Goal: Ask a question

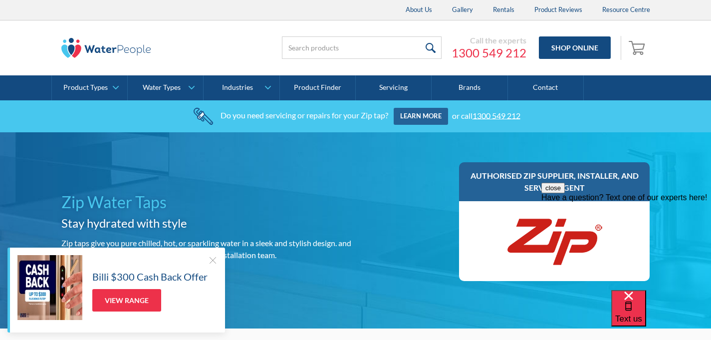
click at [216, 257] on div at bounding box center [213, 260] width 10 height 10
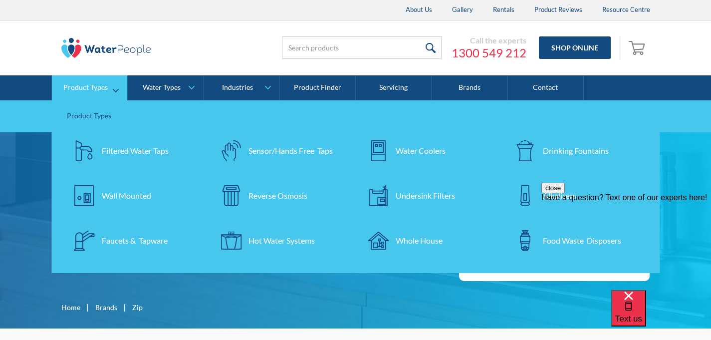
click at [89, 161] on img at bounding box center [84, 150] width 21 height 21
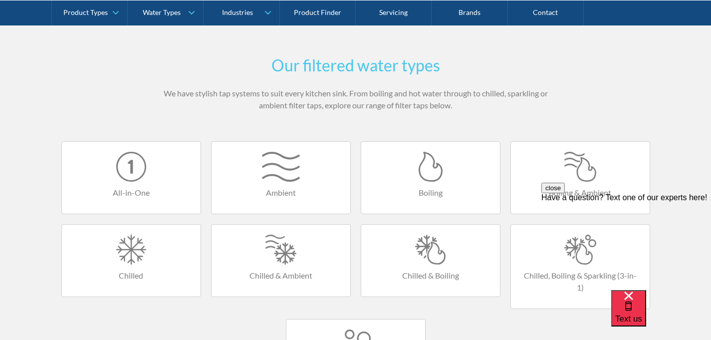
scroll to position [558, 0]
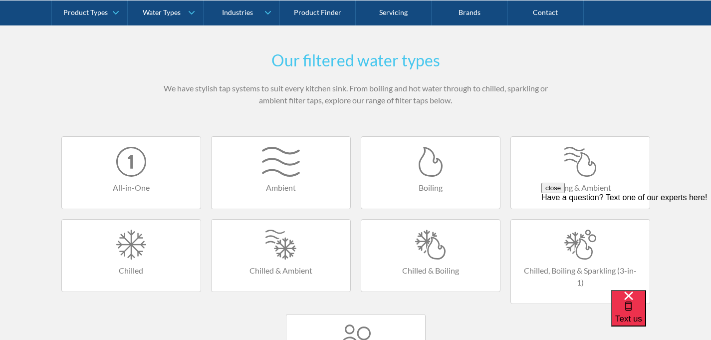
click at [171, 239] on div at bounding box center [131, 244] width 119 height 30
click at [129, 160] on div at bounding box center [131, 162] width 119 height 30
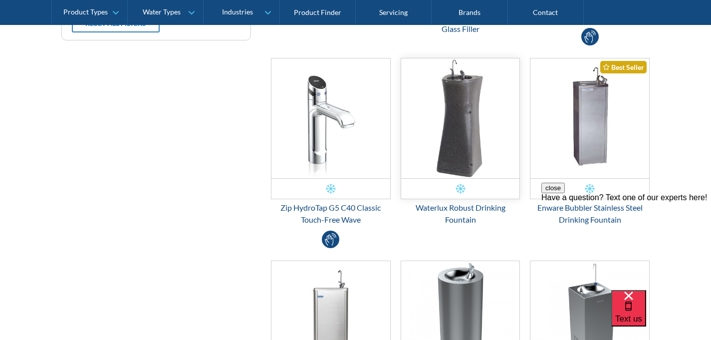
scroll to position [439, 0]
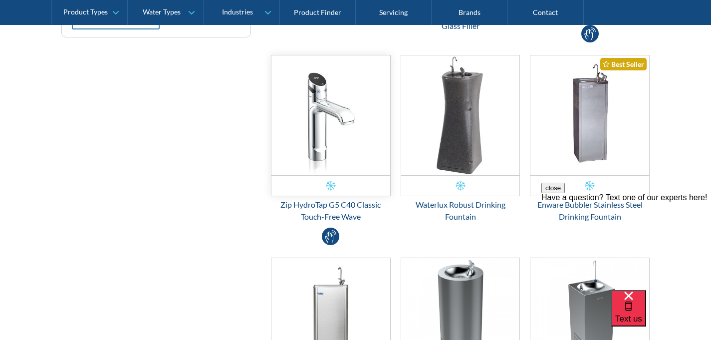
click at [333, 115] on img "Email Form 3" at bounding box center [330, 115] width 119 height 120
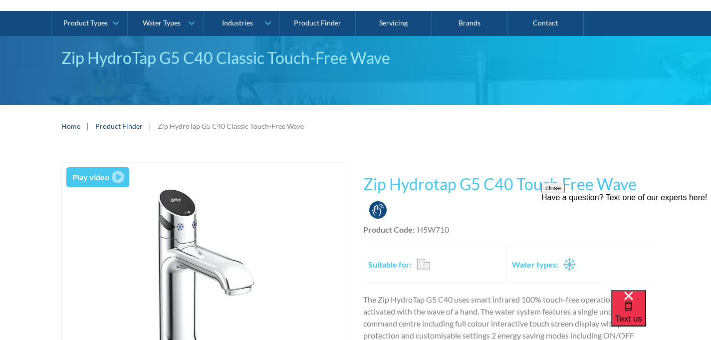
scroll to position [73, 0]
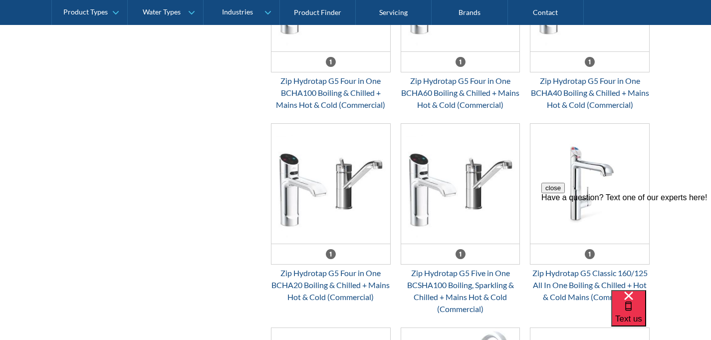
scroll to position [1333, 0]
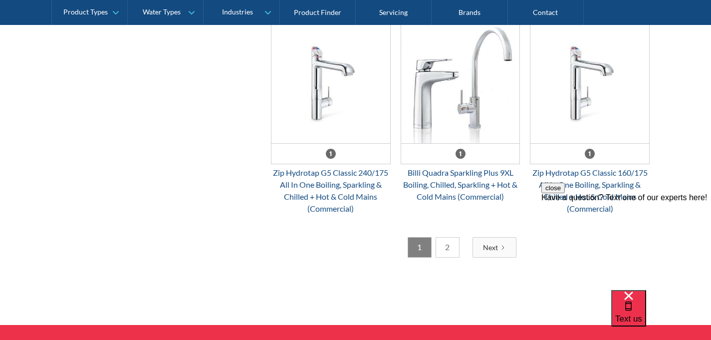
scroll to position [1648, 0]
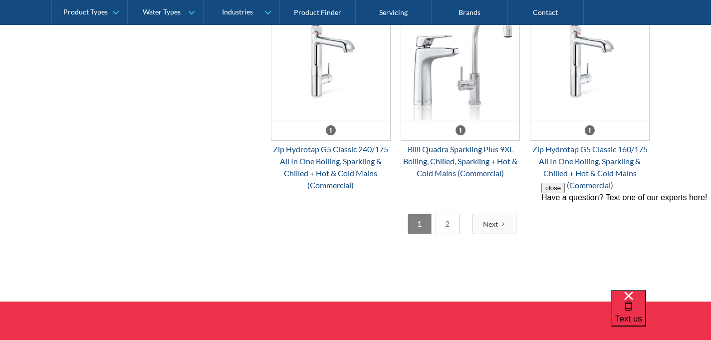
click at [451, 221] on link "2" at bounding box center [447, 224] width 24 height 20
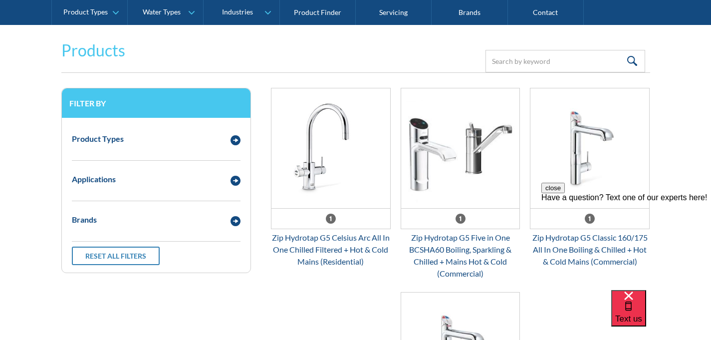
scroll to position [203, 0]
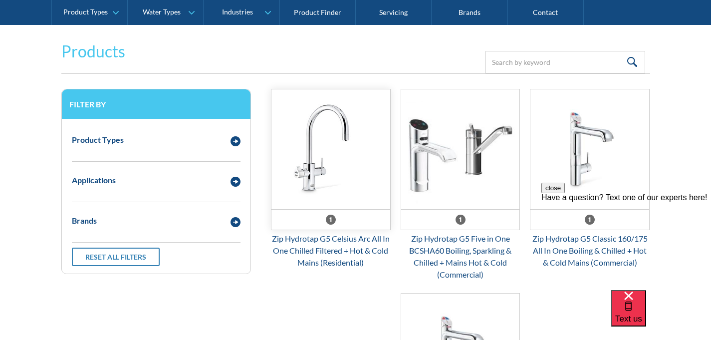
click at [297, 214] on div "Email Form 3" at bounding box center [330, 219] width 119 height 20
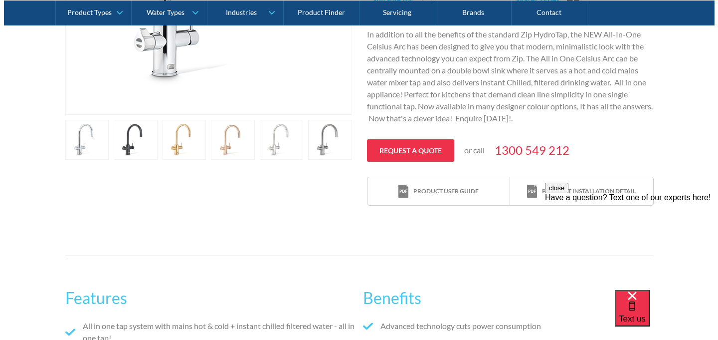
scroll to position [343, 0]
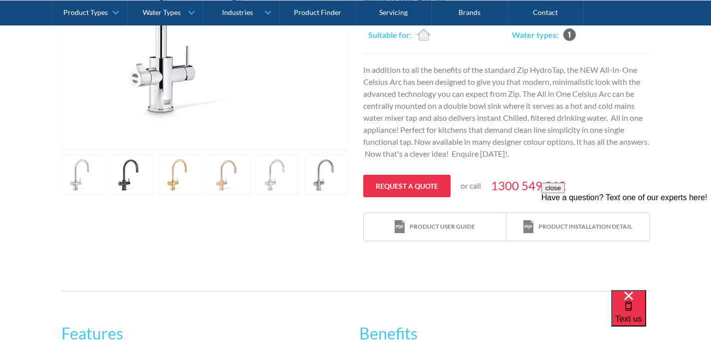
click at [125, 174] on link "open lightbox" at bounding box center [132, 175] width 44 height 40
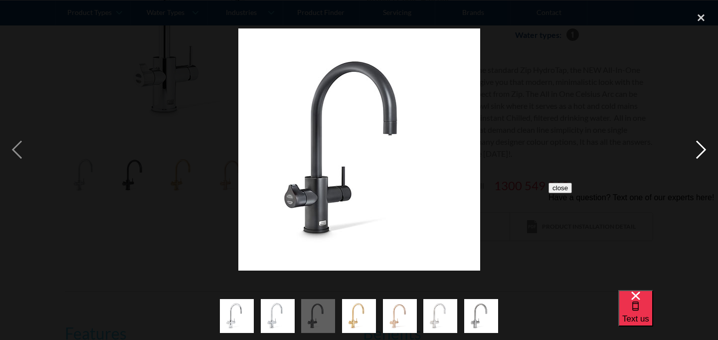
click at [702, 145] on div "next image" at bounding box center [701, 149] width 34 height 285
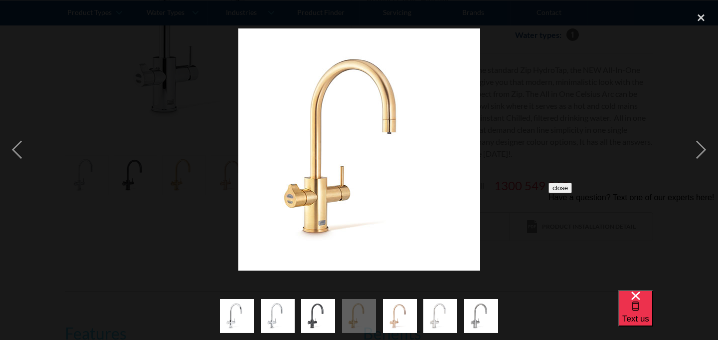
click at [666, 202] on div "Have a question? Text one of our experts here!" at bounding box center [634, 197] width 170 height 9
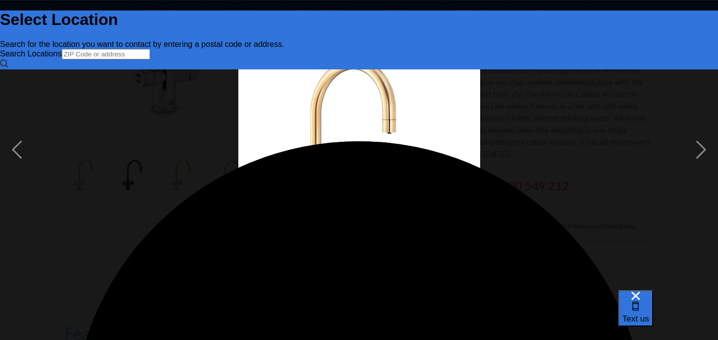
scroll to position [0, 0]
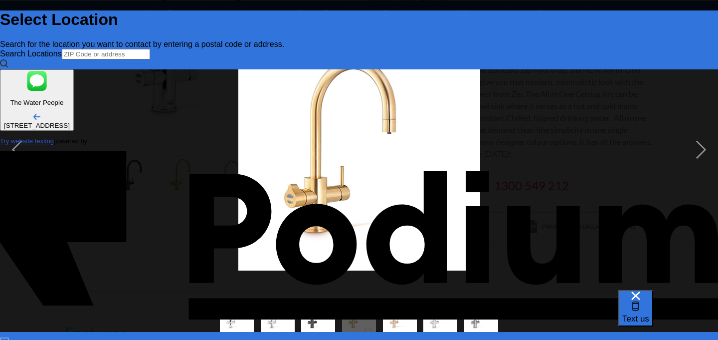
type input "Patricia Broadbent"
type Phone "0417 368 527"
type textarea "x"
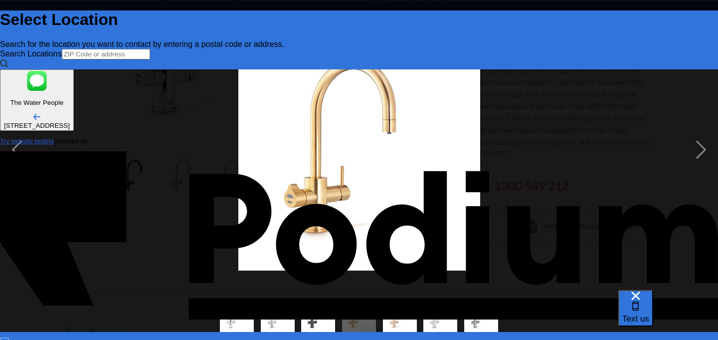
type textarea "Ho"
type textarea "x"
type textarea "How"
type textarea "x"
type textarea "How"
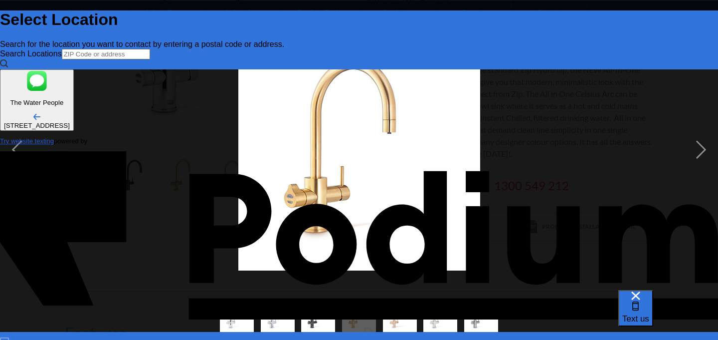
type textarea "x"
type textarea "How m"
type textarea "x"
type textarea "How mu"
type textarea "x"
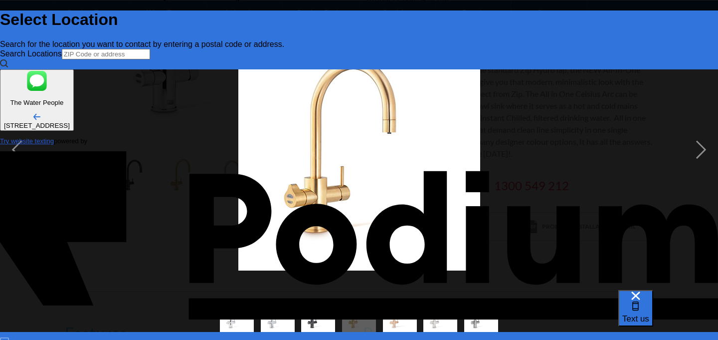
type textarea "How much"
type textarea "x"
type textarea "How much"
type textarea "x"
type textarea "How much f"
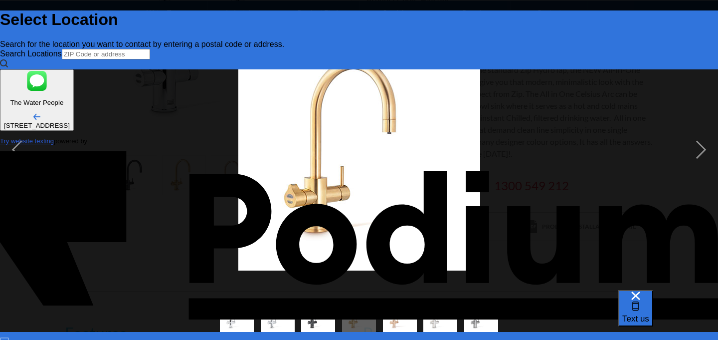
type textarea "x"
type textarea "How much for"
type textarea "x"
type textarea "How much for"
type textarea "x"
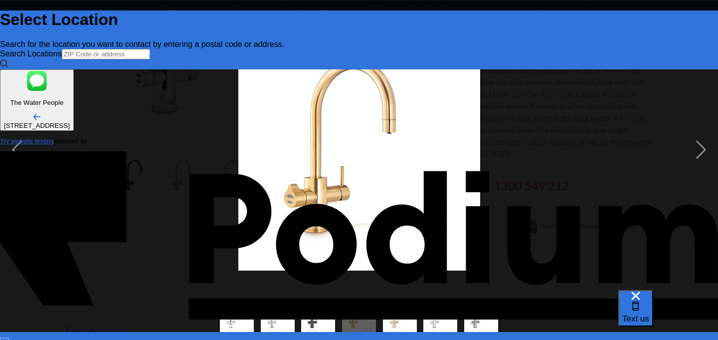
type textarea "How much for s"
type textarea "x"
type textarea "How much for ser"
type textarea "x"
type textarea "How much for serv"
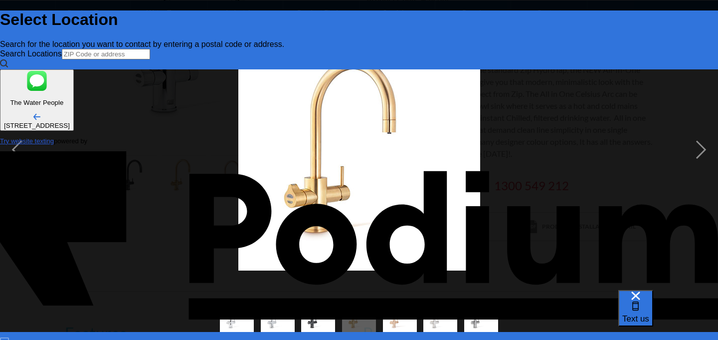
type textarea "x"
type textarea "How much for servi"
type textarea "x"
type textarea "How much for servic"
type textarea "x"
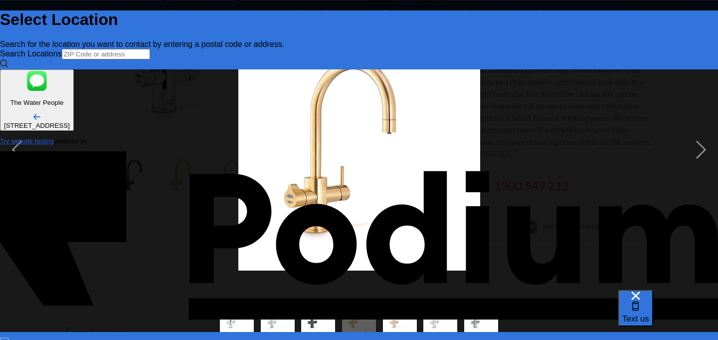
type textarea "How much for service"
type textarea "x"
type textarea "How much for service"
type textarea "x"
type textarea "How much for service c"
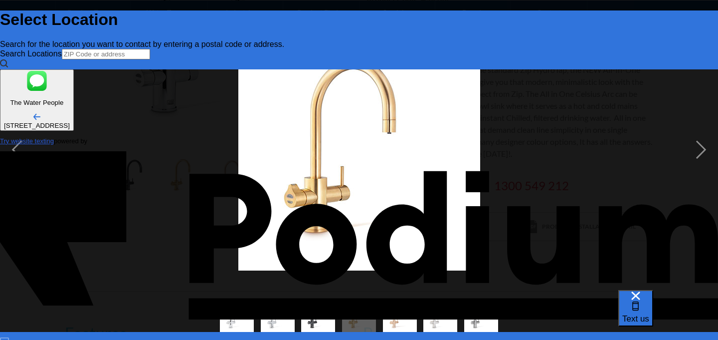
type textarea "x"
type textarea "How much for service ca"
type textarea "x"
type textarea "How much for service cal"
type textarea "x"
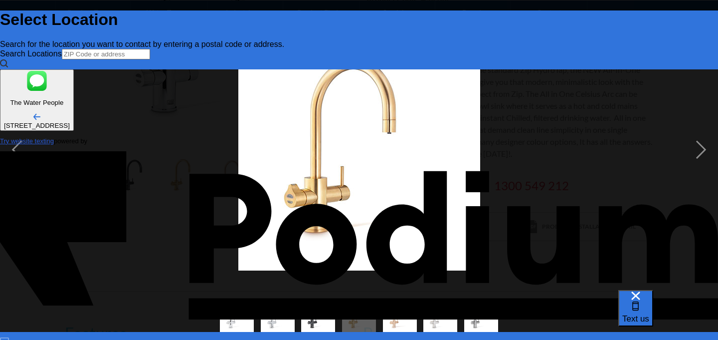
type textarea "How much for service call"
type textarea "x"
type textarea "How much for service call/"
type textarea "x"
type textarea "How much for service call/f"
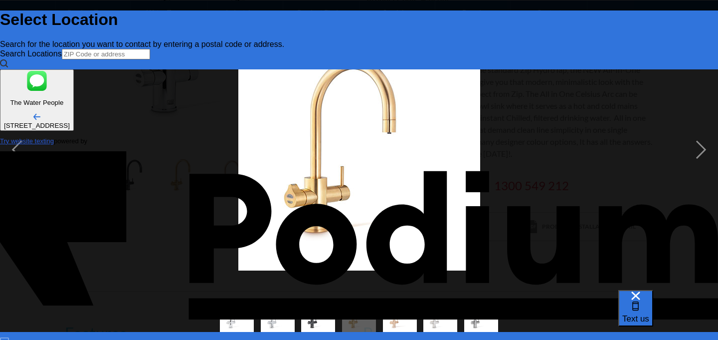
type textarea "x"
type textarea "How much for service call/fi"
type textarea "x"
type textarea "How much for service call/filt"
type textarea "x"
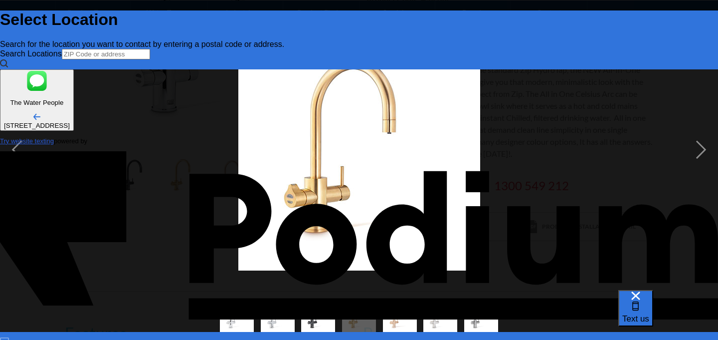
type textarea "How much for service call/filter"
type textarea "x"
type textarea "How much for service call/filter r"
type textarea "x"
type textarea "How much for service call/filter re"
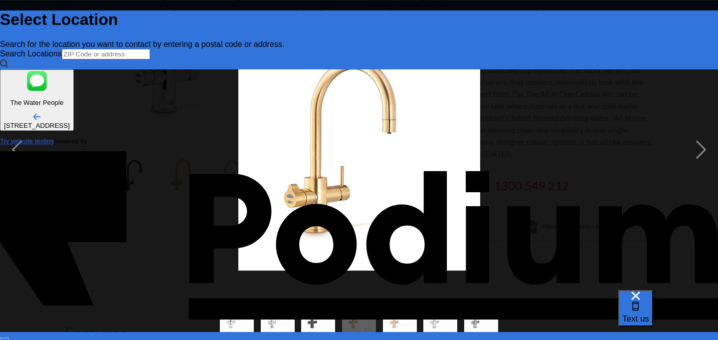
type textarea "x"
type textarea "How much for service call/filter rep"
type textarea "x"
type textarea "How much for service call/filter repl"
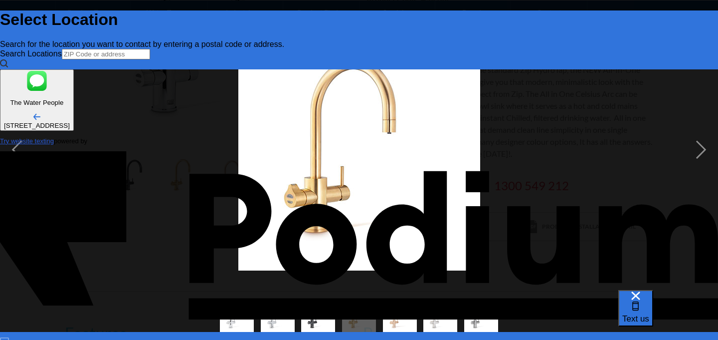
scroll to position [0, 0]
type textarea "x"
type textarea "How much for service call/filter repla"
type textarea "x"
type textarea "How much for service call/filter replac"
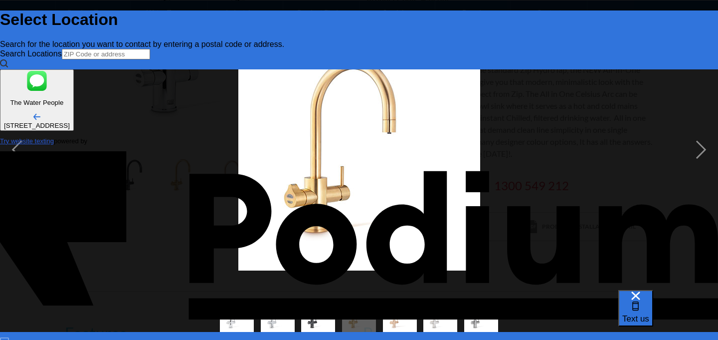
type textarea "x"
type textarea "How much for service call/filter replacem"
type textarea "x"
type textarea "How much for service call/filter replacemen"
type textarea "x"
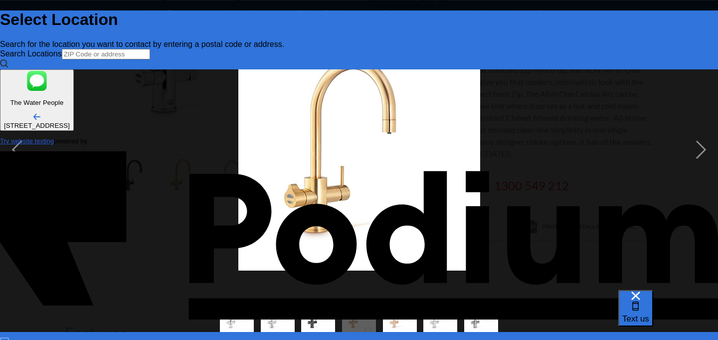
type textarea "How much for service call/filter replacement"
type textarea "x"
type textarea "How much for service call/filter replacement fo"
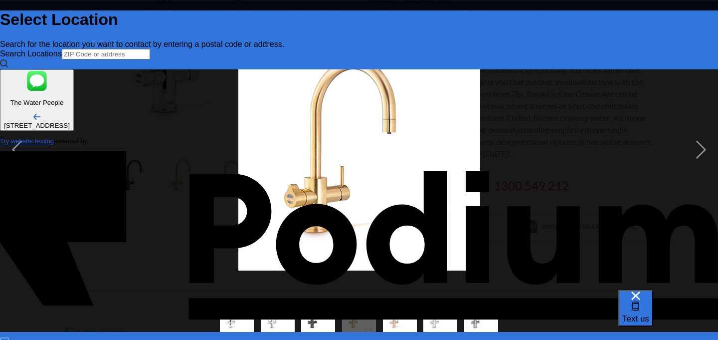
type textarea "x"
type textarea "How much for service call/filter replacement for"
type textarea "x"
type textarea "How much for service call/filter replacement for a"
type textarea "x"
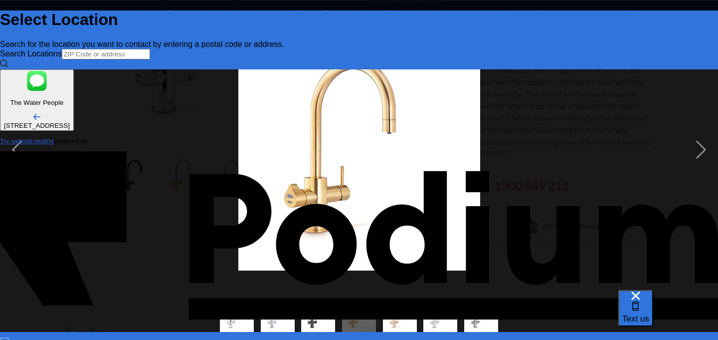
type textarea "How much for service call/filter replacement for ar"
type textarea "x"
type textarea "How much for service call/filter replacement for arc"
type textarea "x"
type textarea "How much for service call/filter replacement for arc t"
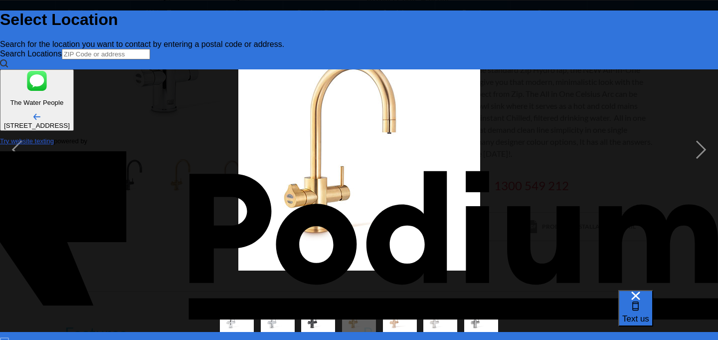
type textarea "x"
type textarea "How much for service call/filter replacement for arc ta"
type textarea "x"
type textarea "How much for service call/filter replacement for arc tap"
type textarea "x"
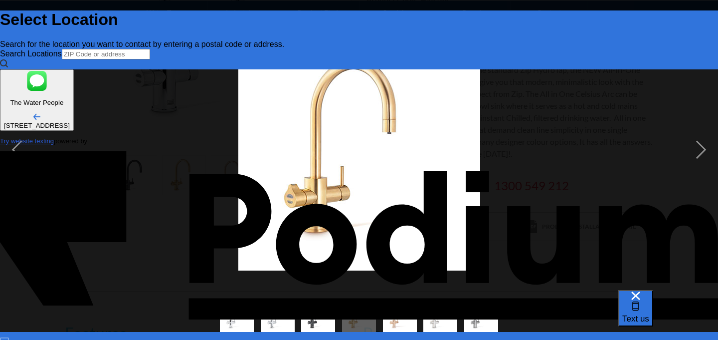
type textarea "How much for service call/filter replacement for arc tap"
type textarea "x"
type textarea "How much for service call/filter replacement for arc tap w"
type textarea "x"
type textarea "How much for service call/filter replacement for arc tap wi"
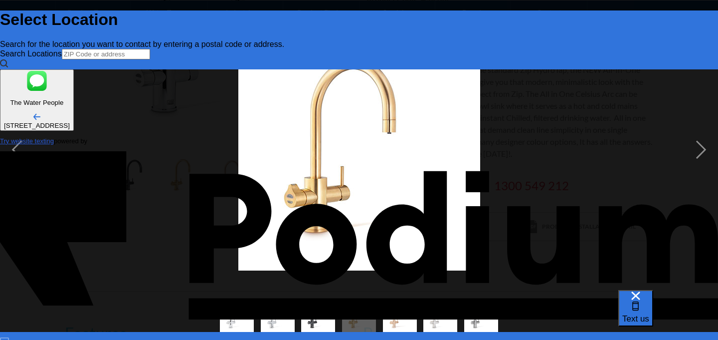
type textarea "x"
type textarea "How much for service call/filter replacement for arc tap wit"
type textarea "x"
type textarea "How much for service call/filter replacement for arc tap with"
type textarea "x"
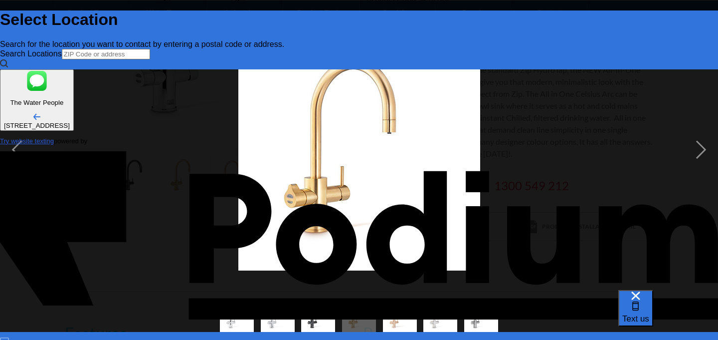
type textarea "How much for service call/filter replacement for arc tap with a"
type textarea "How much for service call/filter replacement for arc tap with ae"
type textarea "x"
type textarea "How much for service call/filter replacement for arc tap with aer"
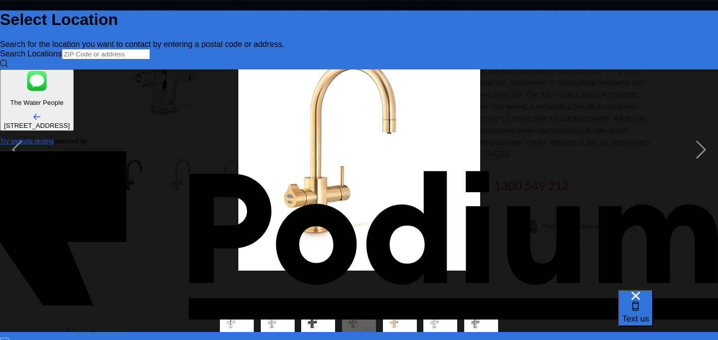
type textarea "x"
type textarea "How much for service call/filter replacement for arc tap with aere"
type textarea "x"
type textarea "How much for service call/filter replacement for arc tap with aereat"
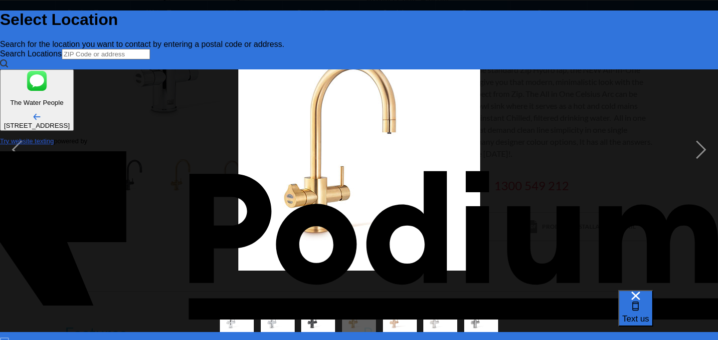
type textarea "x"
type textarea "How much for service call/filter replacement for arc tap with aereate"
type textarea "x"
type textarea "How much for service call/filter replacement for arc tap with aereateds"
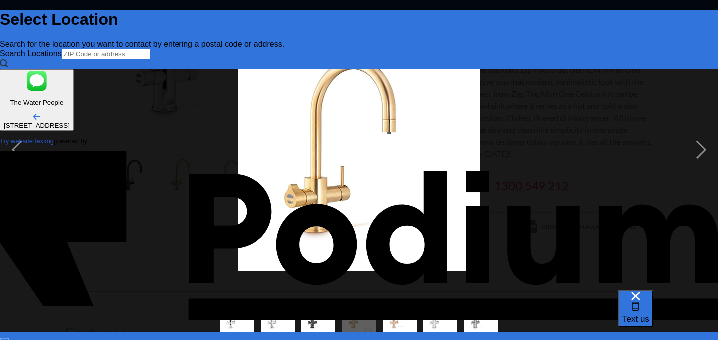
type textarea "x"
type textarea "How much for service call/filter replacement for arc tap with aereateds"
type textarea "x"
type textarea "How much for service call/filter replacement for arc tap with aereateds"
type textarea "x"
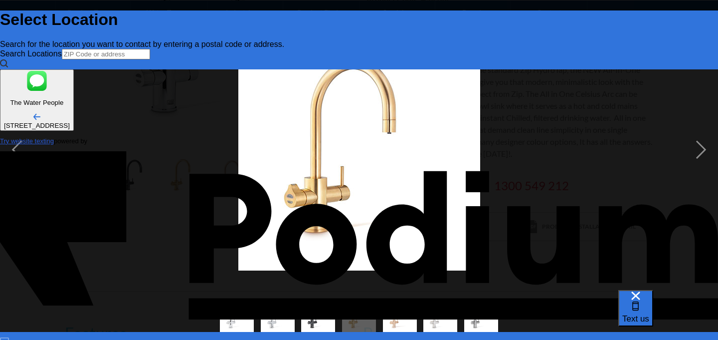
type textarea "How much for service call/filter replacement for arc tap with aereated"
type textarea "x"
type textarea "How much for service call/filter replacement for arc tap with aereated"
type textarea "x"
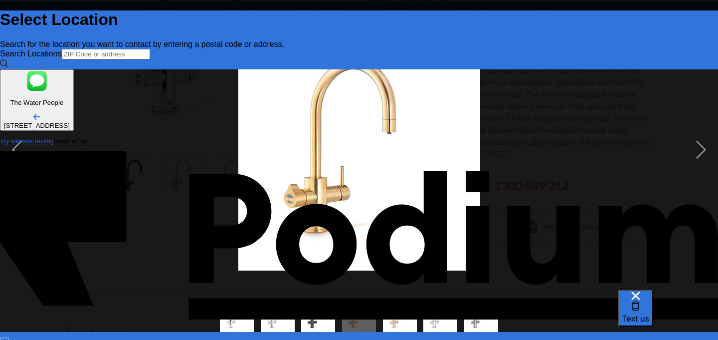
type textarea "How much for service call/filter replacement for arc tap with aereated w"
type textarea "x"
type textarea "How much for service call/filter replacement for arc tap with aereated wa"
type textarea "x"
type textarea "How much for service call/filter replacement for arc tap with aereated wat"
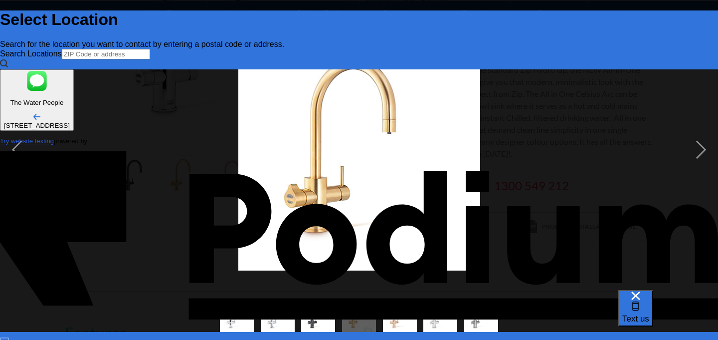
type textarea "x"
type textarea "How much for service call/filter replacement for arc tap with aereated water"
type textarea "x"
drag, startPoint x: 595, startPoint y: 163, endPoint x: 560, endPoint y: 165, distance: 35.0
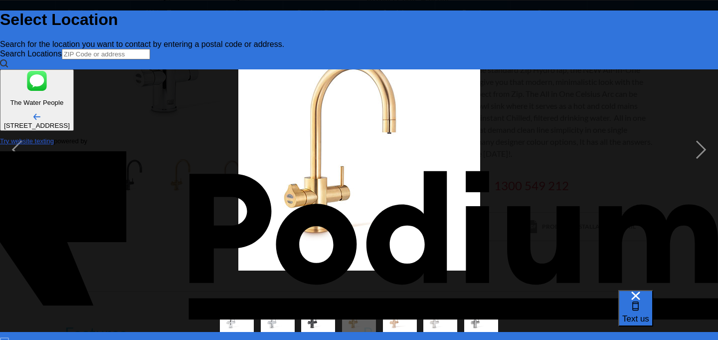
drag, startPoint x: 661, startPoint y: 152, endPoint x: 642, endPoint y: 153, distance: 19.5
type textarea "How much for service call/filter replacement for arc tapaereated water"
type textarea "x"
drag, startPoint x: 641, startPoint y: 153, endPoint x: 677, endPoint y: 156, distance: 36.0
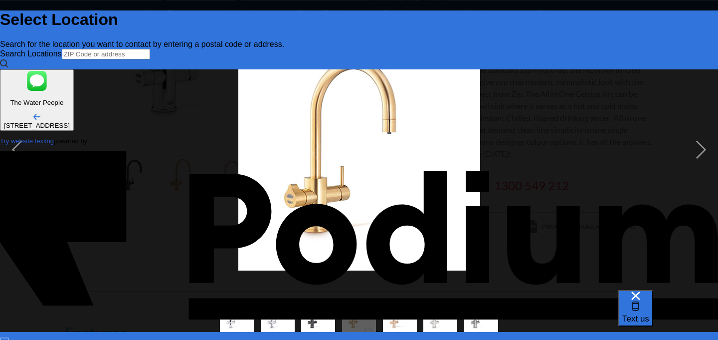
type textarea "How much for service call/filter replacement for arc tapwater"
drag, startPoint x: 641, startPoint y: 164, endPoint x: 662, endPoint y: 165, distance: 21.0
type textarea "How much for service call/filter replacement for arc tap"
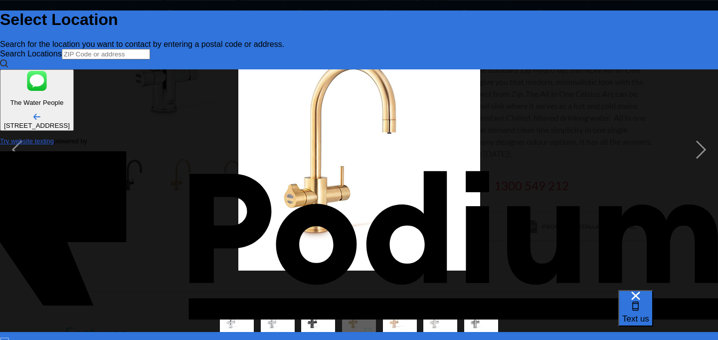
type textarea "x"
type textarea "How much for service call/filter replacement for arc tap?"
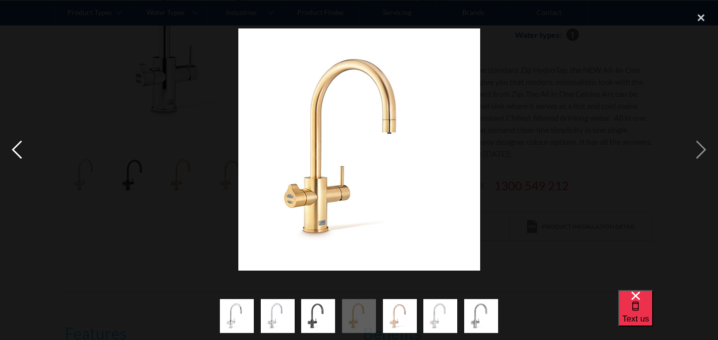
click at [14, 148] on div "previous image" at bounding box center [17, 149] width 34 height 285
